Goal: Contribute content

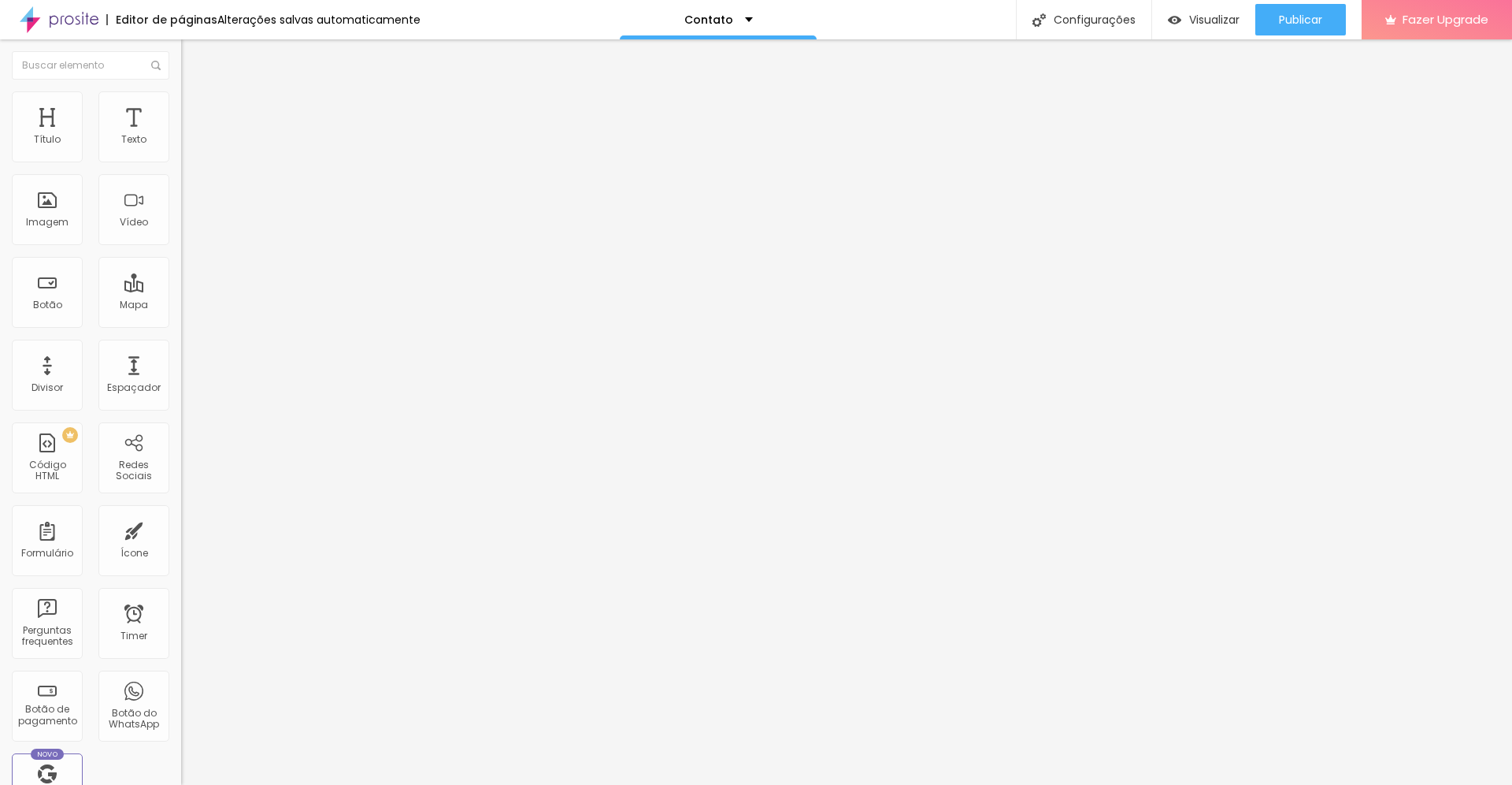
click at [181, 107] on img at bounding box center [188, 114] width 14 height 14
click at [195, 106] on span "Estilo" at bounding box center [207, 102] width 24 height 13
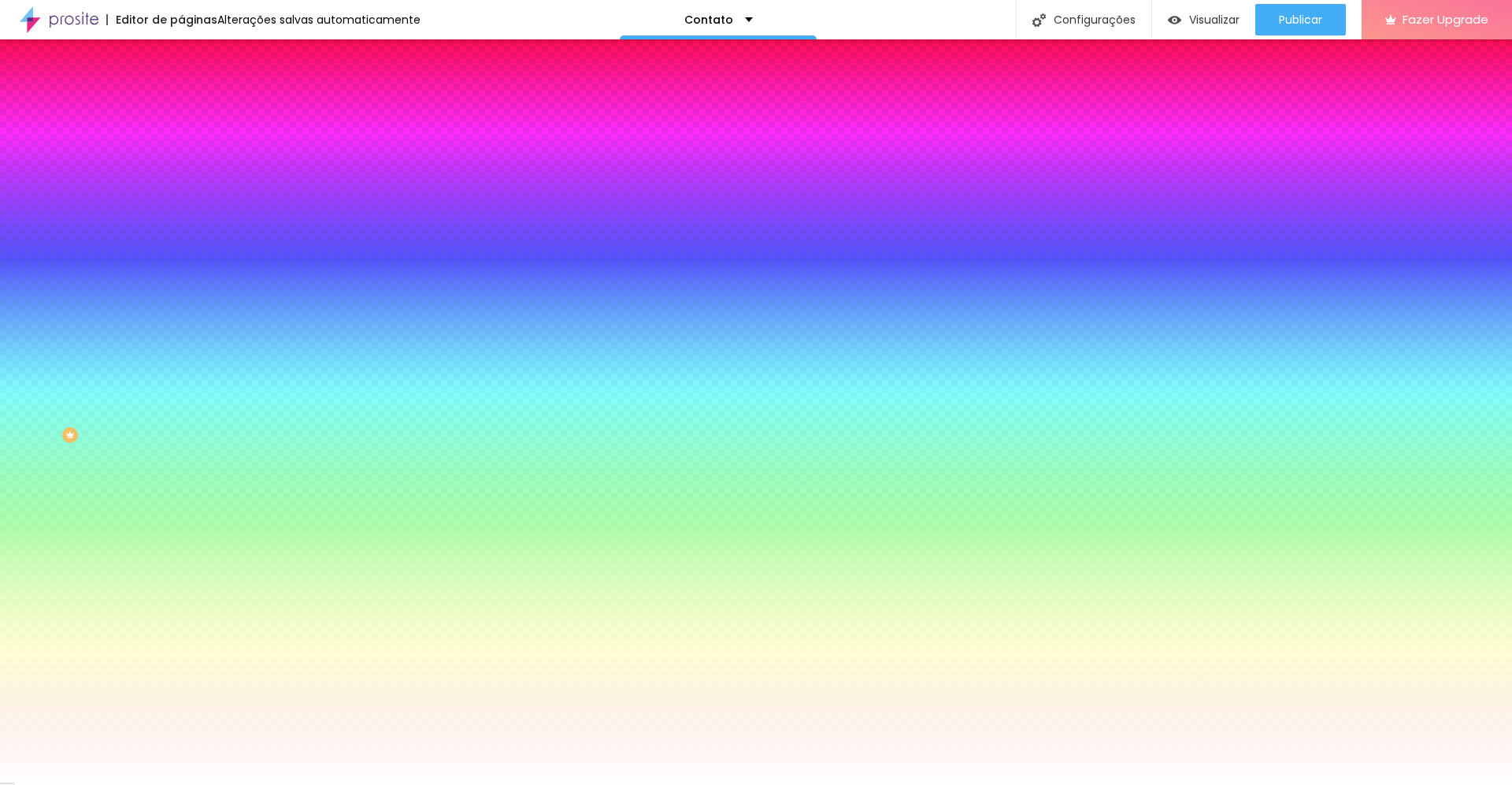
click at [181, 91] on li "Conteúdo" at bounding box center [271, 84] width 181 height 16
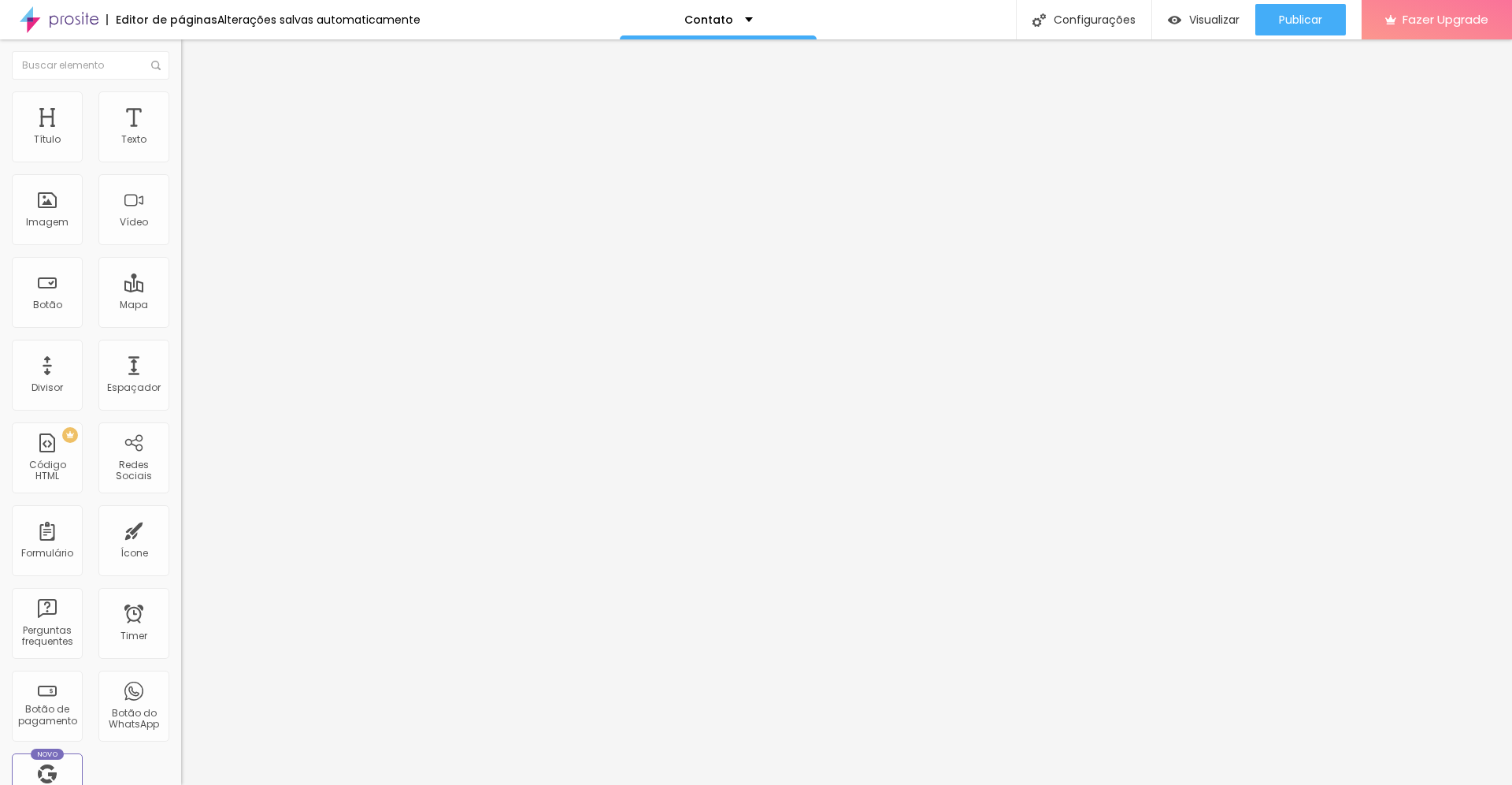
click at [192, 153] on div "Contato" at bounding box center [272, 146] width 160 height 14
click at [83, 784] on div "Contato" at bounding box center [78, 796] width 150 height 10
click at [192, 153] on div "Contato" at bounding box center [272, 146] width 160 height 14
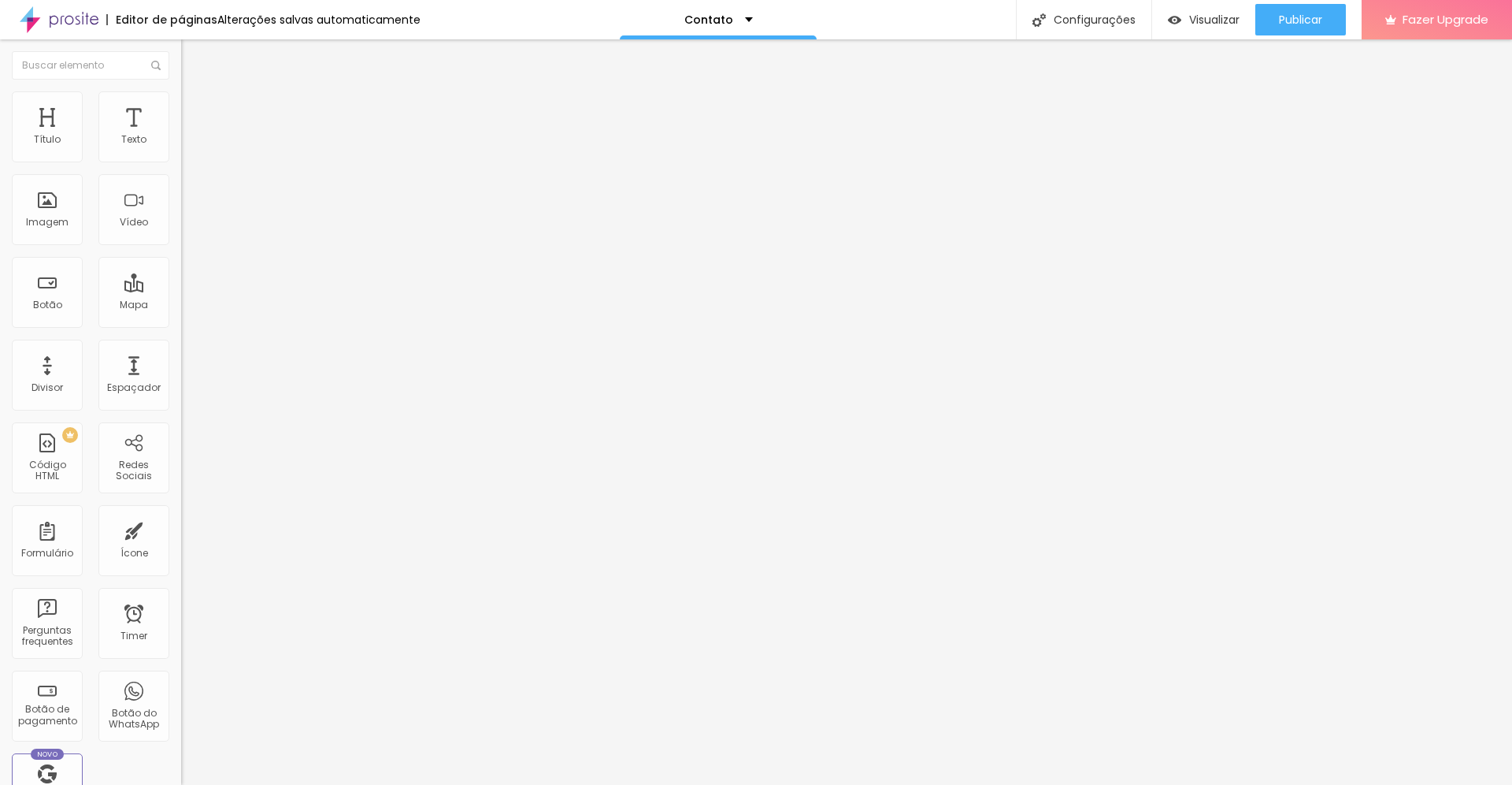
drag, startPoint x: 592, startPoint y: 411, endPoint x: 333, endPoint y: 410, distance: 259.0
type input "Telefone"
drag, startPoint x: 842, startPoint y: 417, endPoint x: 881, endPoint y: 415, distance: 39.1
type input "Coloque seu nº de telefone aqui"
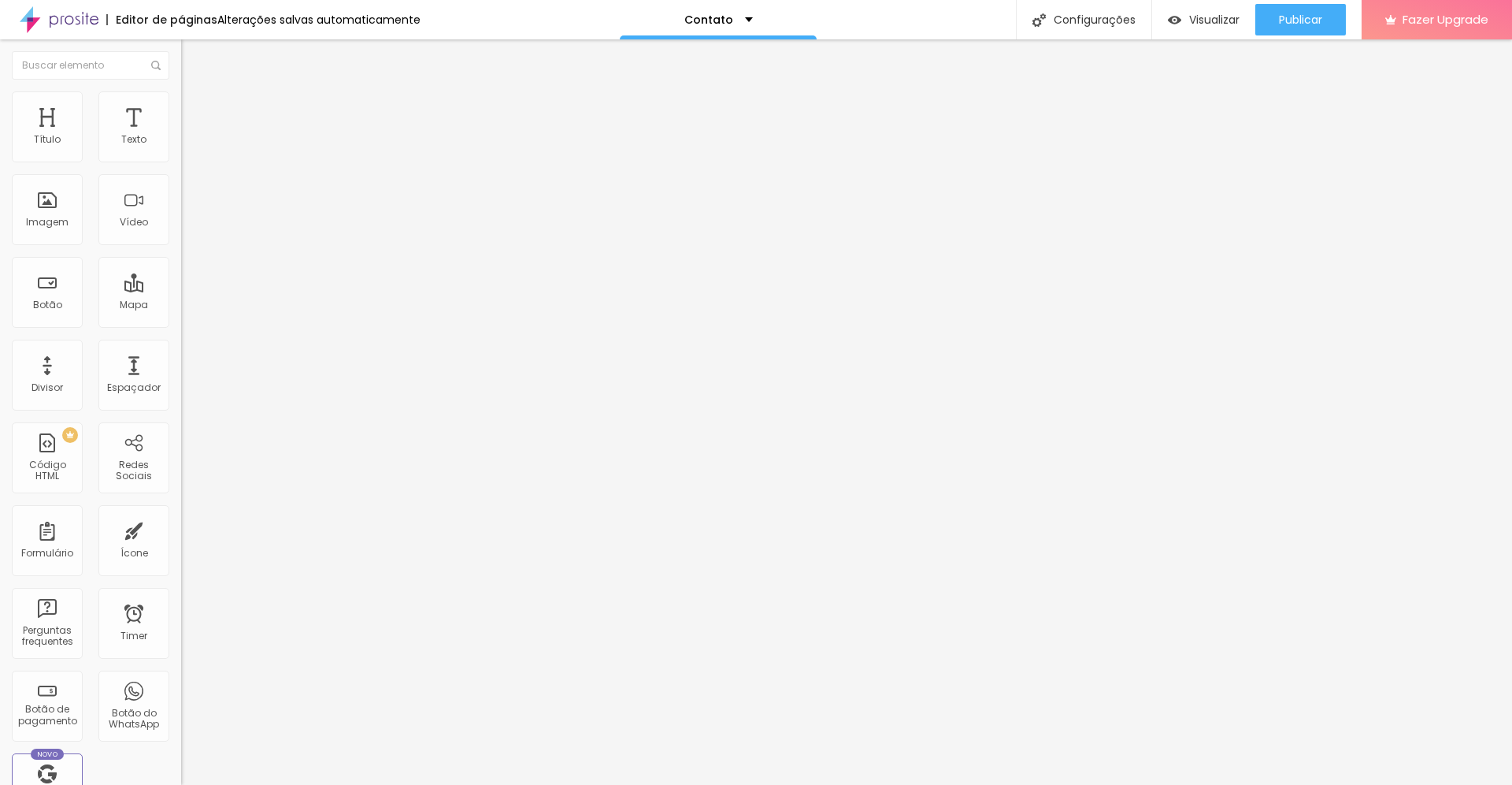
click at [195, 107] on span "Estilo" at bounding box center [207, 102] width 24 height 13
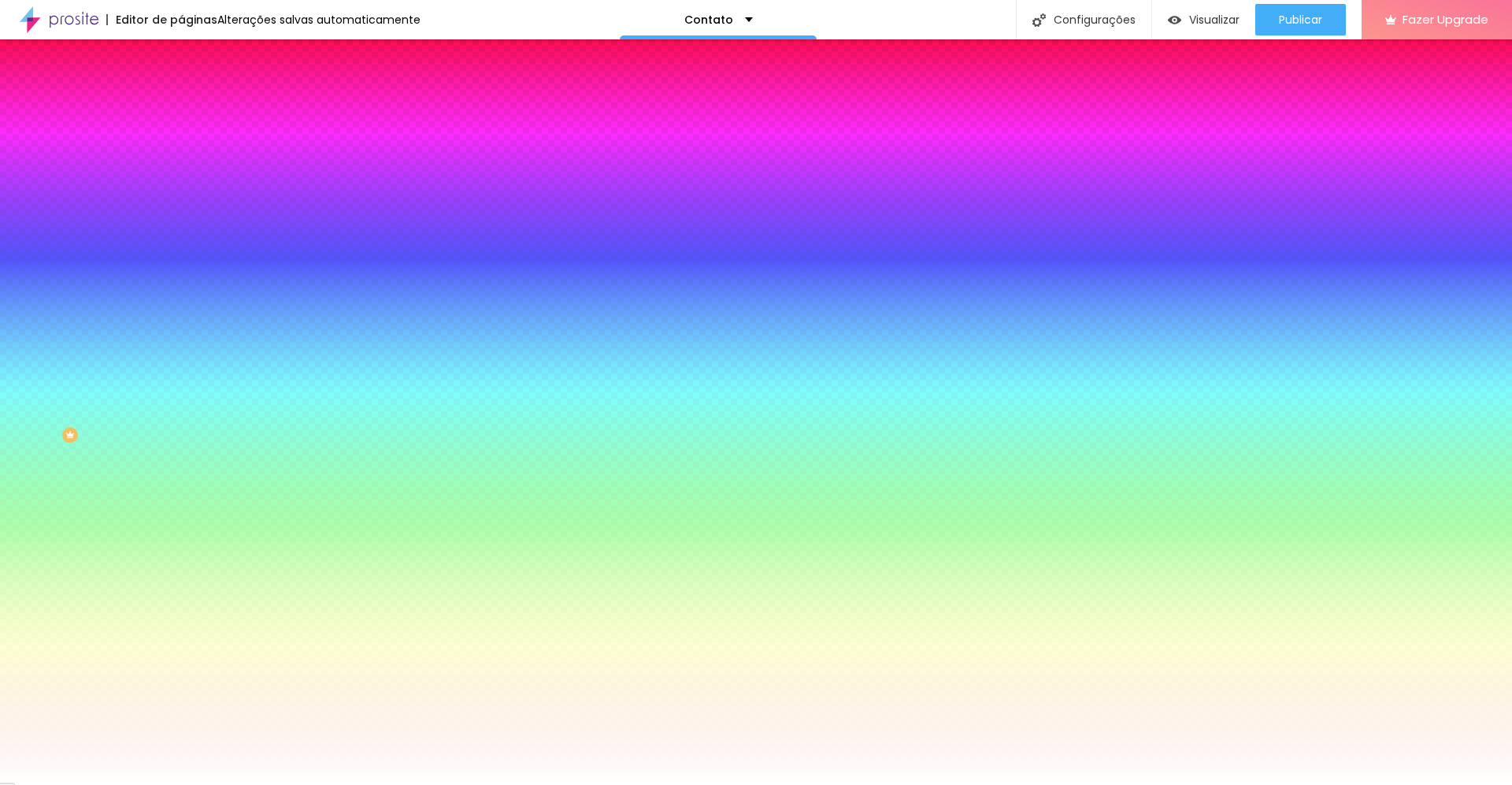
click at [181, 91] on li "Conteúdo" at bounding box center [271, 84] width 181 height 16
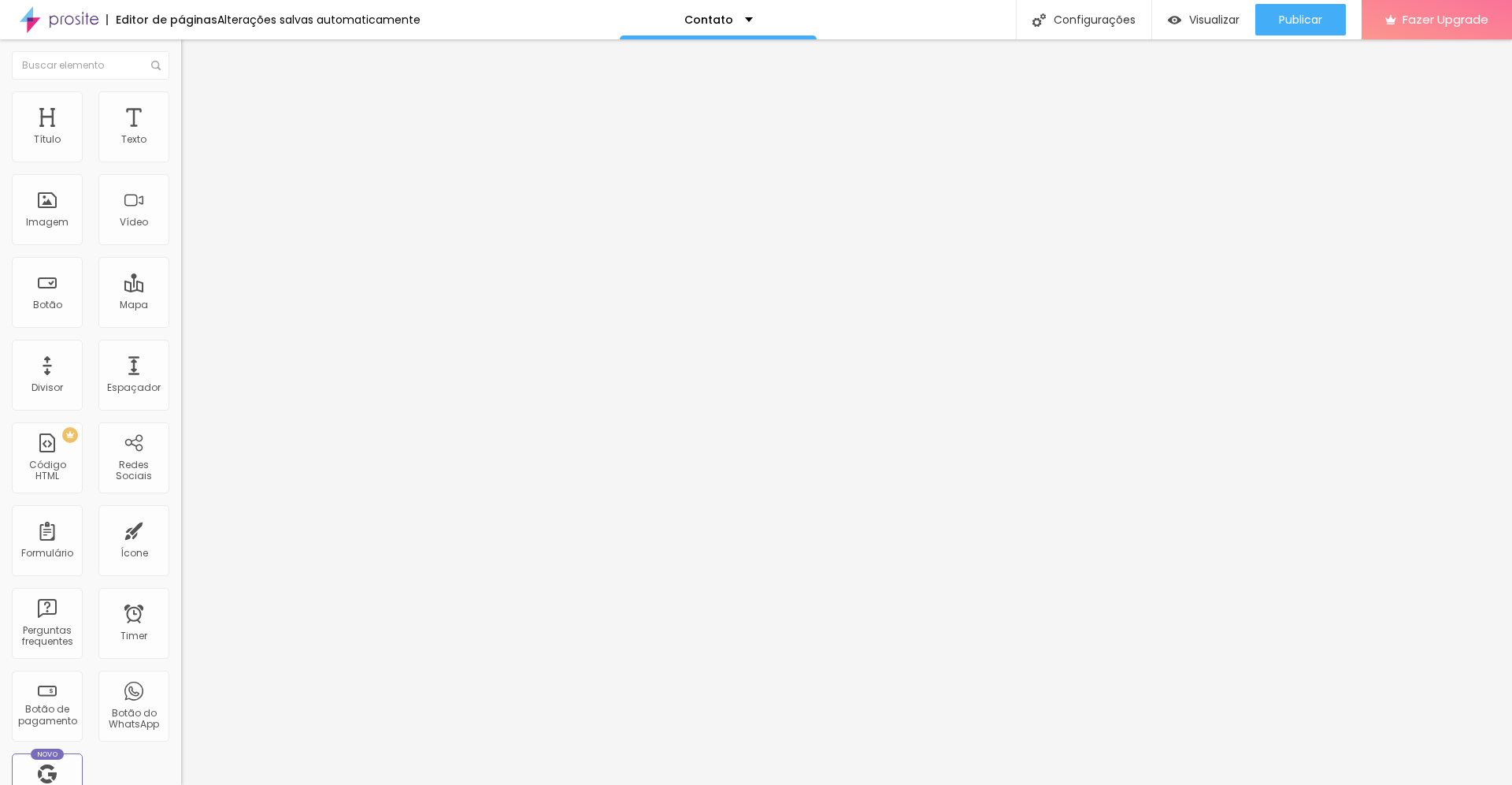
click at [181, 107] on li "Avançado" at bounding box center [271, 115] width 181 height 16
click at [181, 97] on li "Avançado" at bounding box center [271, 99] width 181 height 16
click at [1310, 28] on div "Publicar" at bounding box center [1300, 19] width 44 height 31
click at [181, 148] on input "Alboom [GEOGRAPHIC_DATA]" at bounding box center [275, 140] width 189 height 16
type input "Ipatinga"
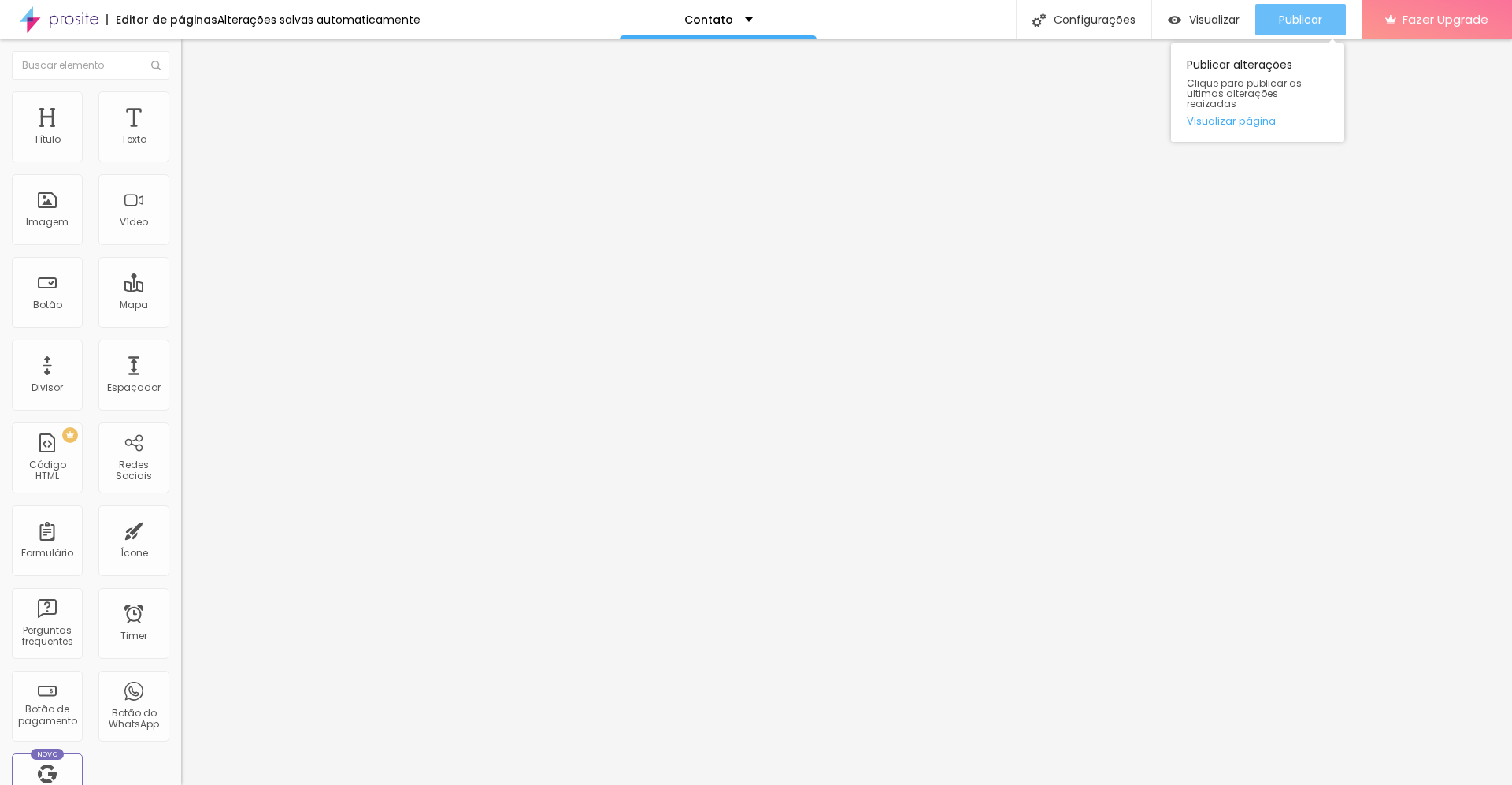
click at [1300, 19] on span "Publicar" at bounding box center [1300, 20] width 44 height 12
click at [1228, 20] on span "Visualizar" at bounding box center [1214, 20] width 51 height 12
